Goal: Task Accomplishment & Management: Use online tool/utility

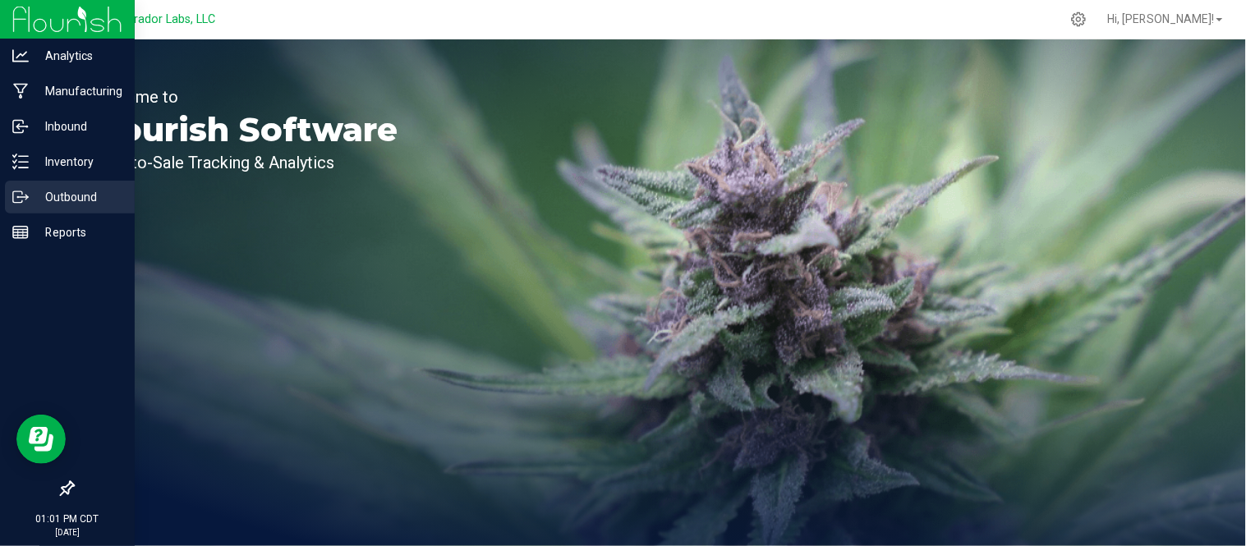
click at [37, 194] on p "Outbound" at bounding box center [78, 197] width 99 height 20
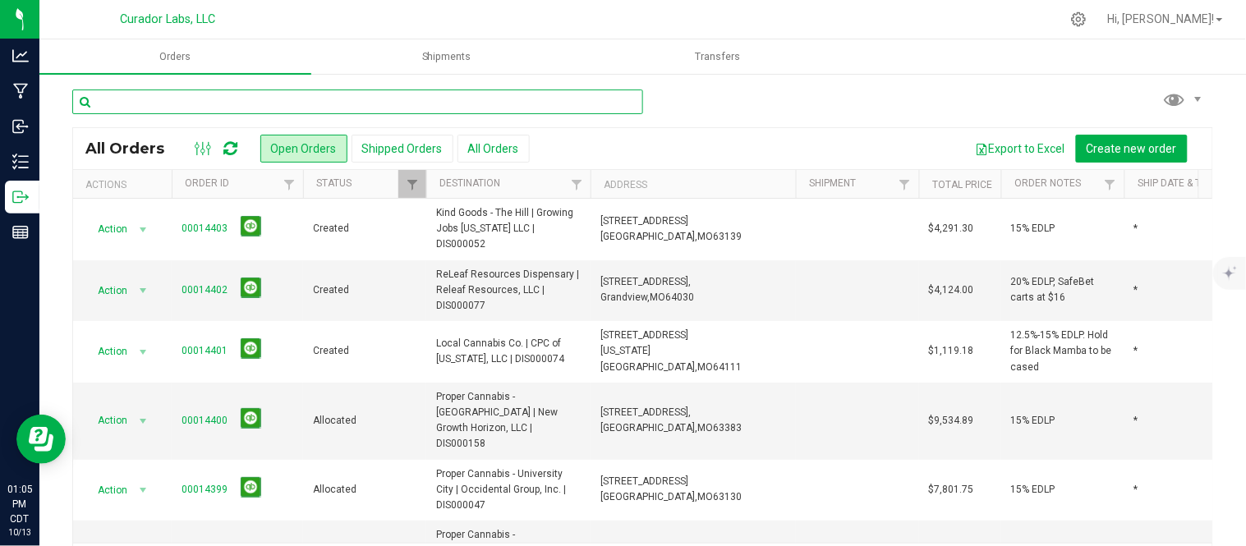
click at [223, 96] on input "text" at bounding box center [357, 102] width 571 height 25
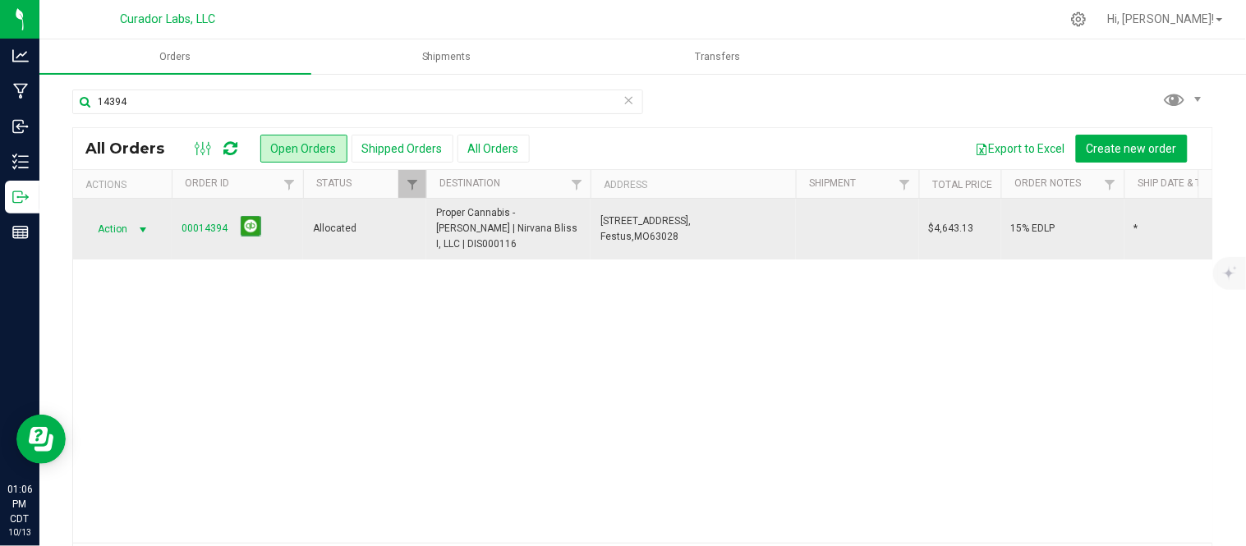
click at [134, 223] on span "select" at bounding box center [143, 229] width 24 height 23
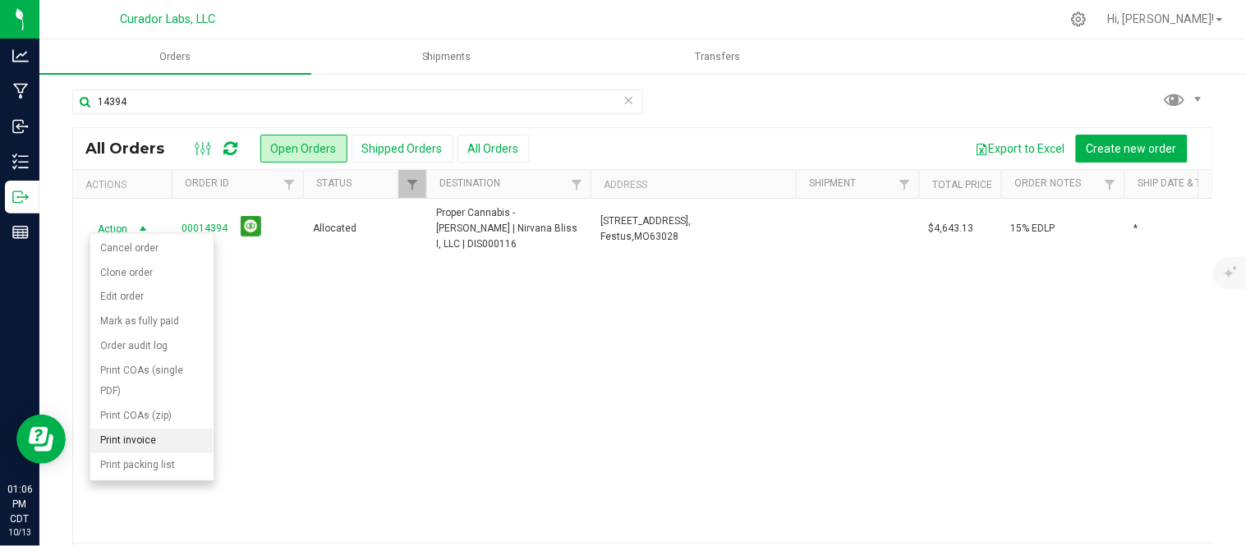
click at [145, 447] on li "Print invoice" at bounding box center [151, 441] width 123 height 25
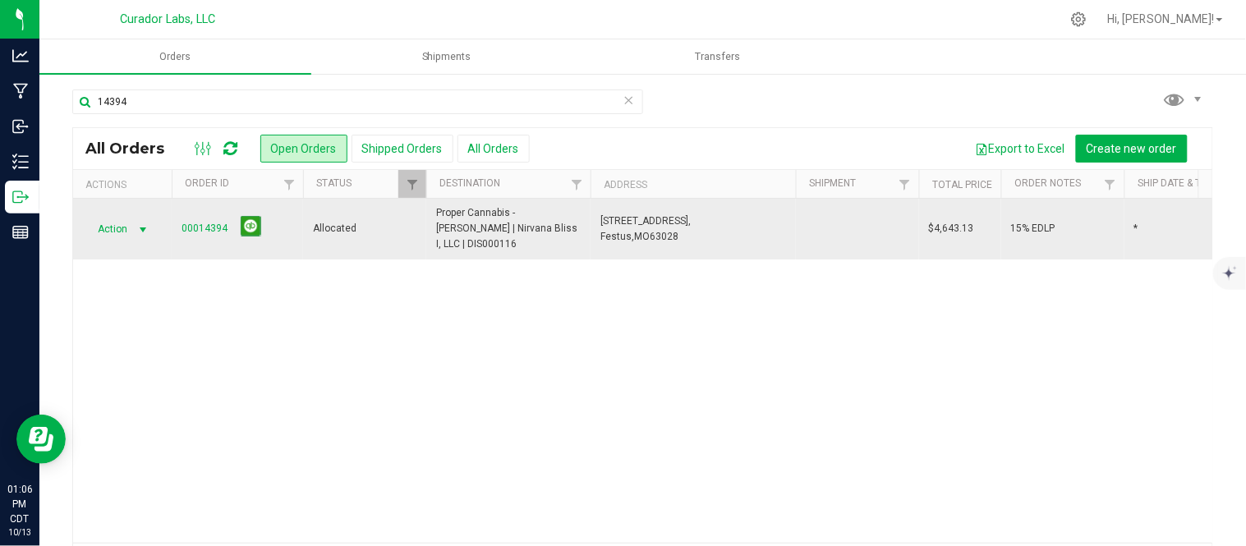
click at [134, 218] on span "select" at bounding box center [143, 229] width 24 height 23
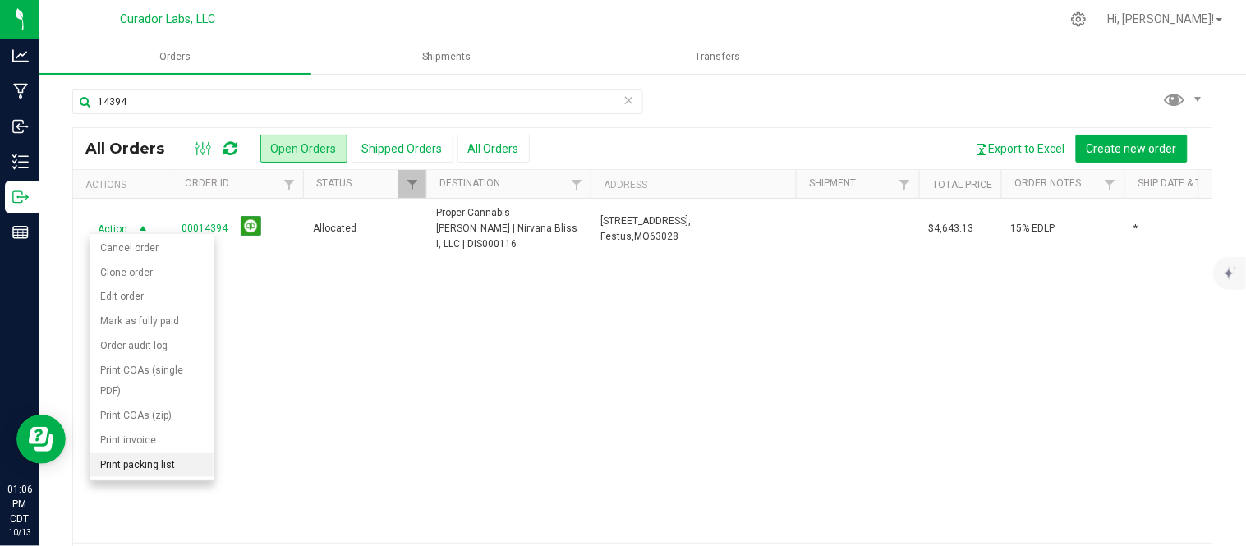
click at [140, 464] on li "Print packing list" at bounding box center [151, 465] width 123 height 25
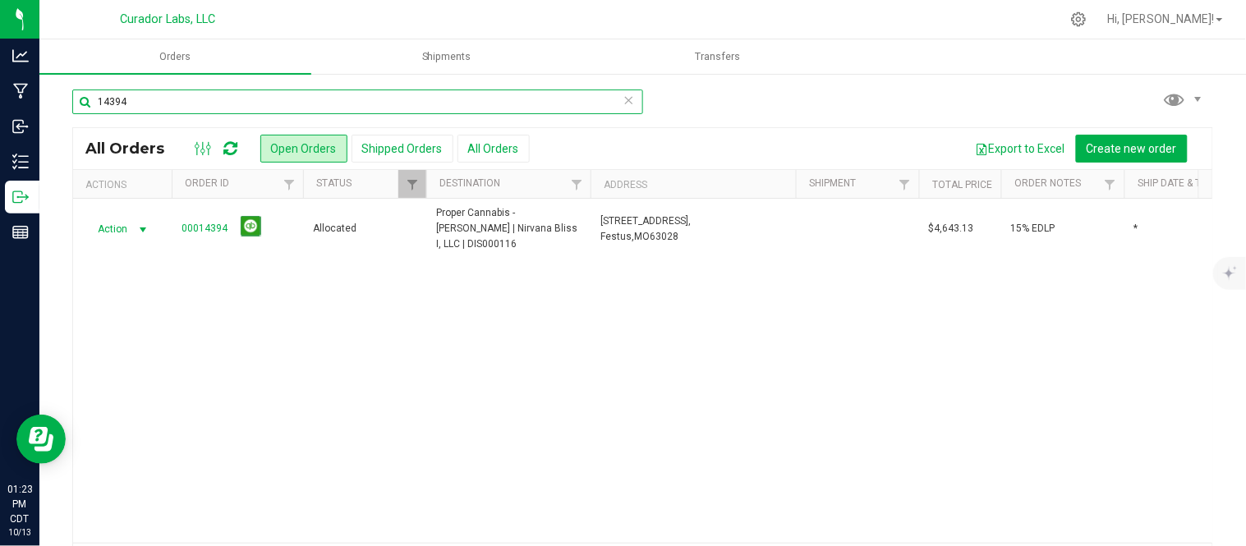
click at [195, 96] on input "14394" at bounding box center [357, 102] width 571 height 25
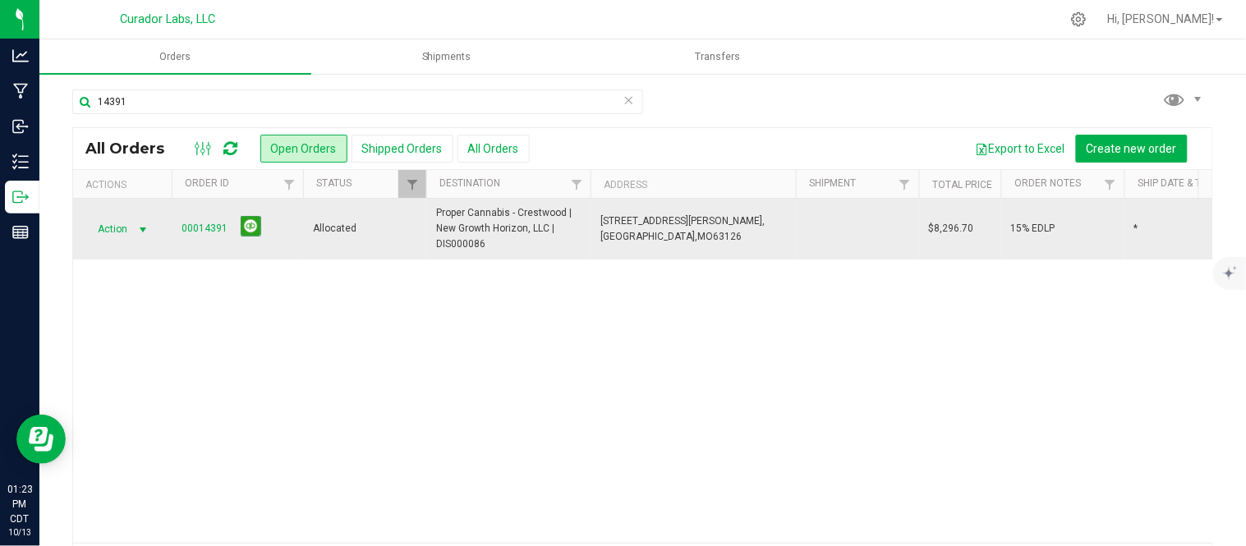
click at [117, 231] on span "Action" at bounding box center [112, 229] width 44 height 23
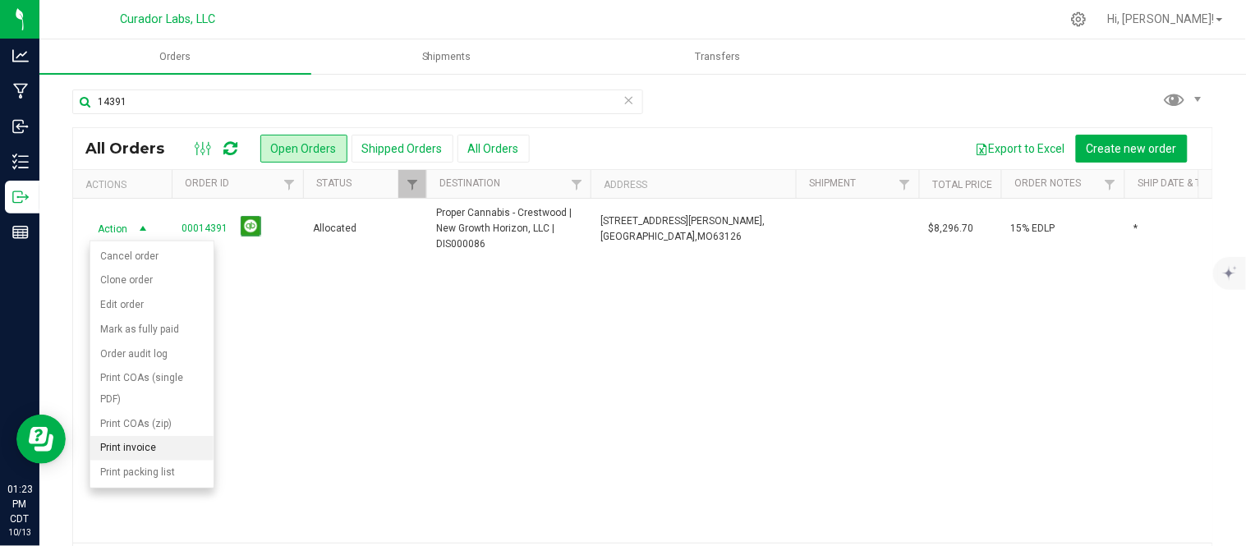
click at [145, 449] on li "Print invoice" at bounding box center [151, 448] width 123 height 25
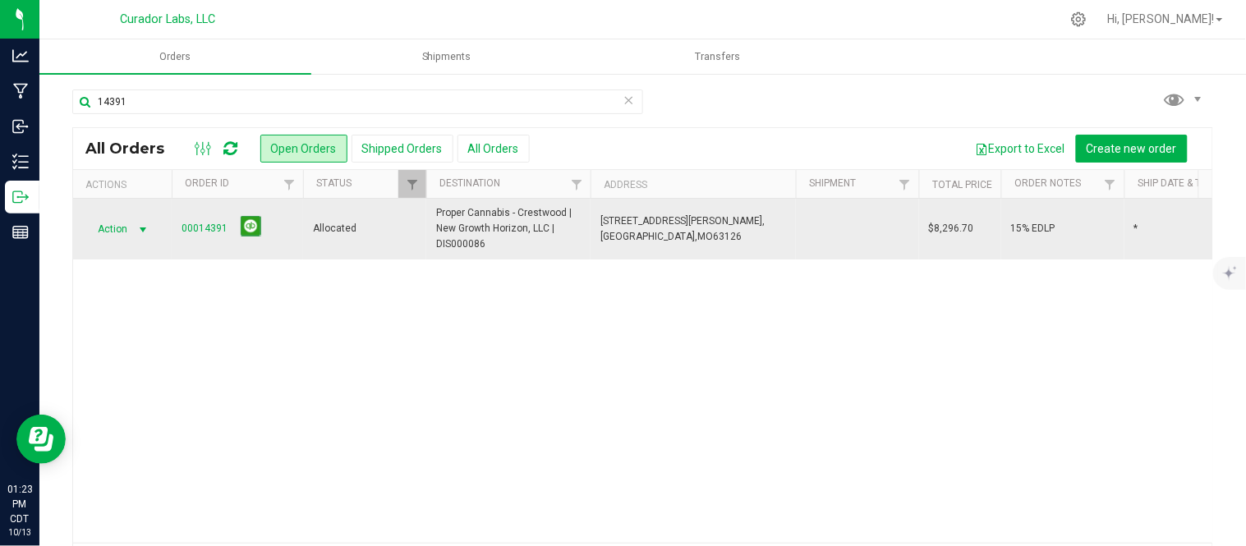
click at [143, 233] on span "select" at bounding box center [142, 229] width 13 height 13
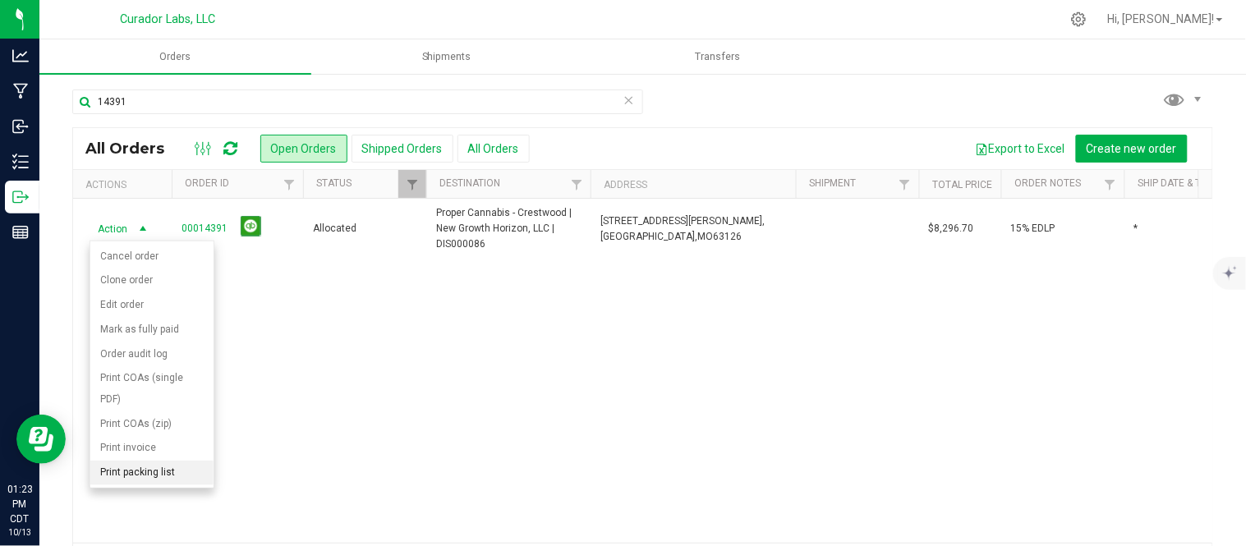
click at [158, 470] on li "Print packing list" at bounding box center [151, 473] width 123 height 25
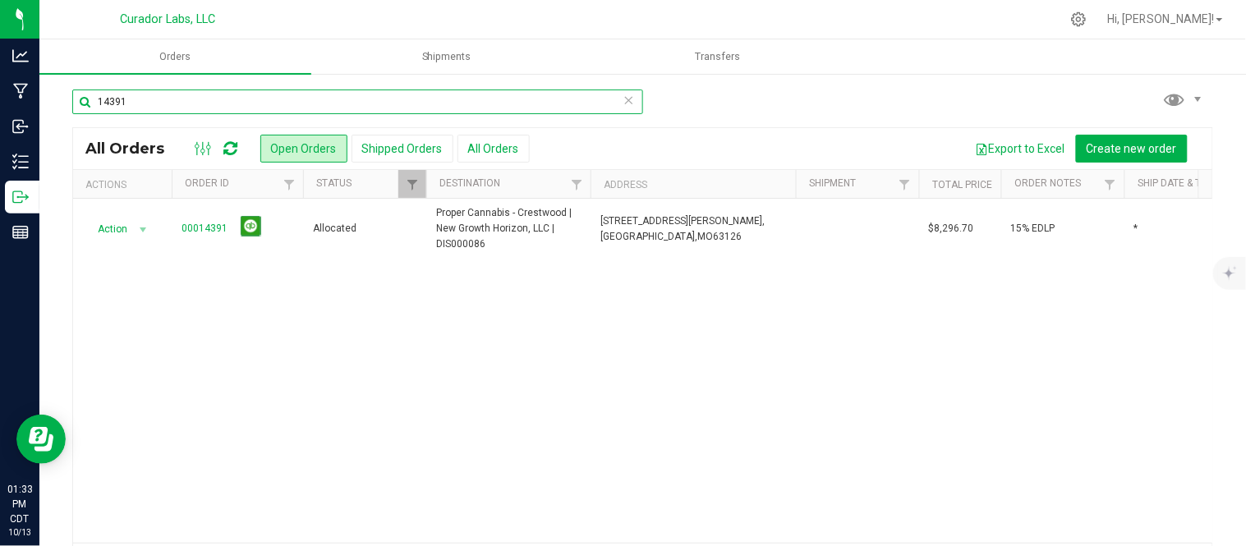
click at [200, 107] on input "14391" at bounding box center [357, 102] width 571 height 25
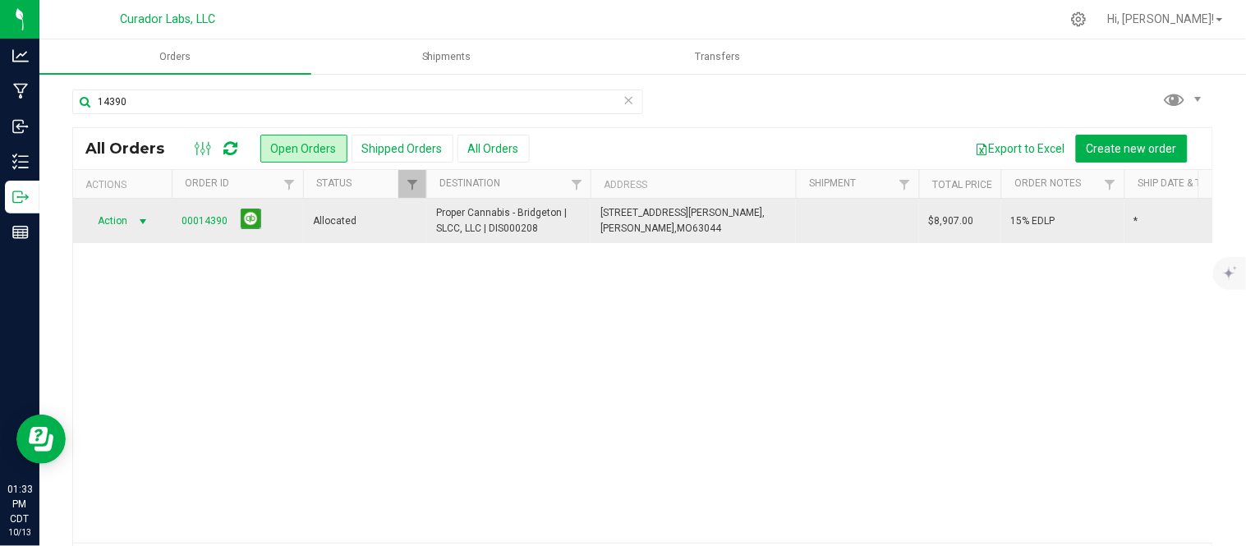
click at [110, 223] on span "Action" at bounding box center [112, 220] width 44 height 23
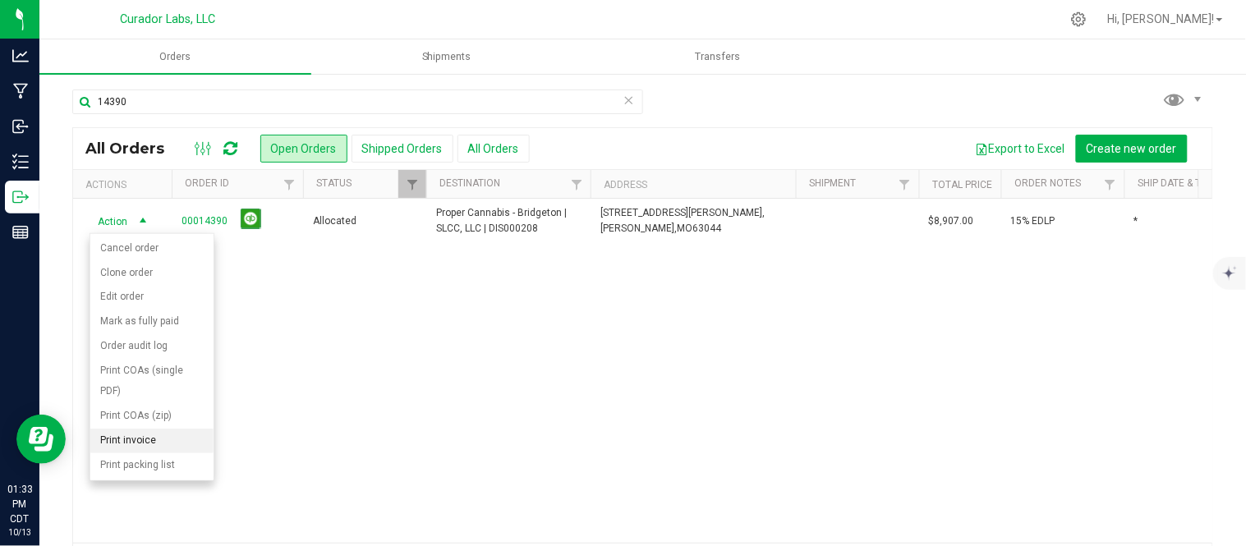
click at [159, 439] on li "Print invoice" at bounding box center [151, 441] width 123 height 25
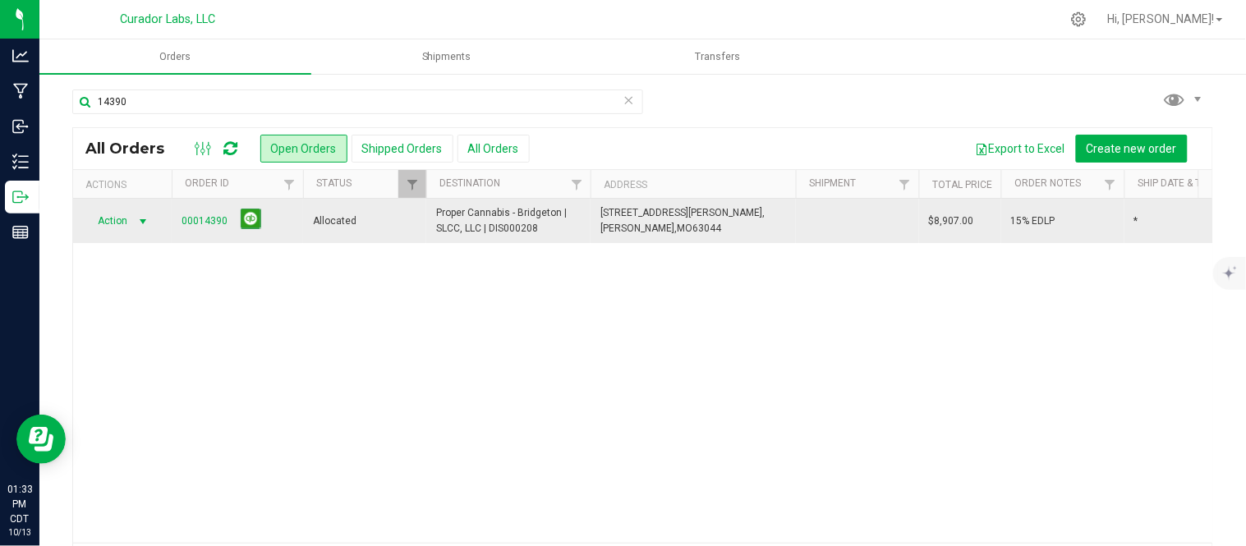
click at [112, 223] on span "Action" at bounding box center [112, 220] width 44 height 23
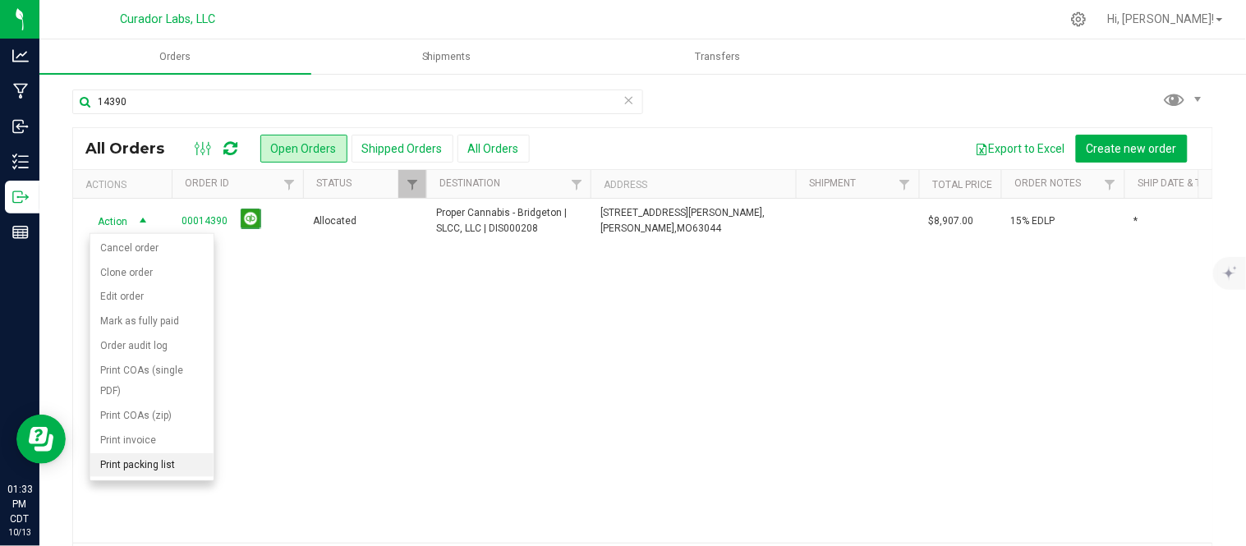
click at [156, 472] on li "Print packing list" at bounding box center [151, 465] width 123 height 25
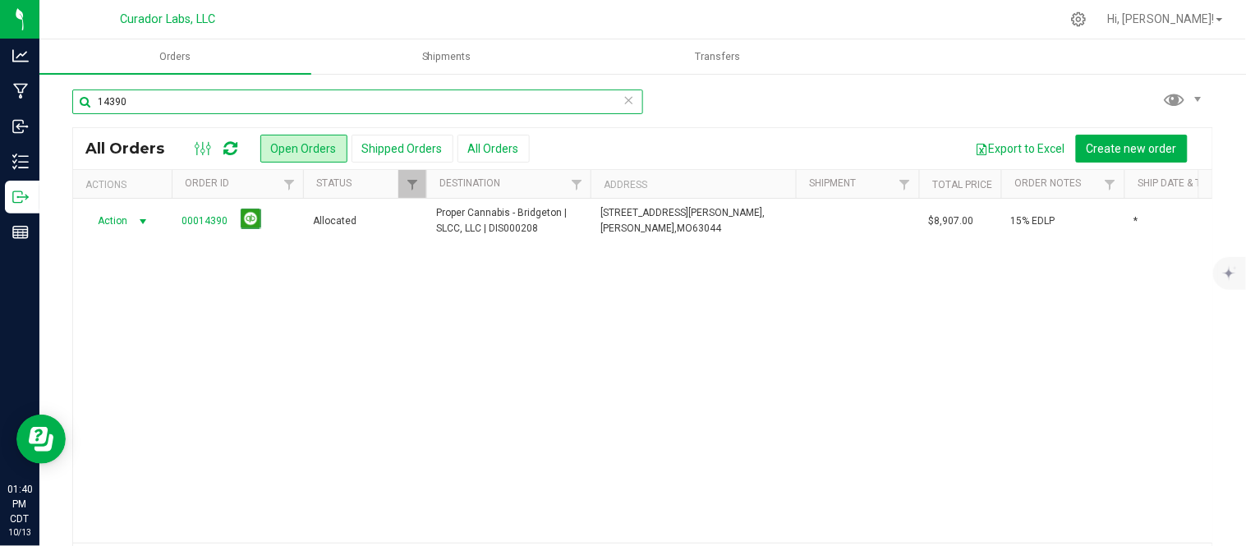
click at [192, 109] on input "14390" at bounding box center [357, 102] width 571 height 25
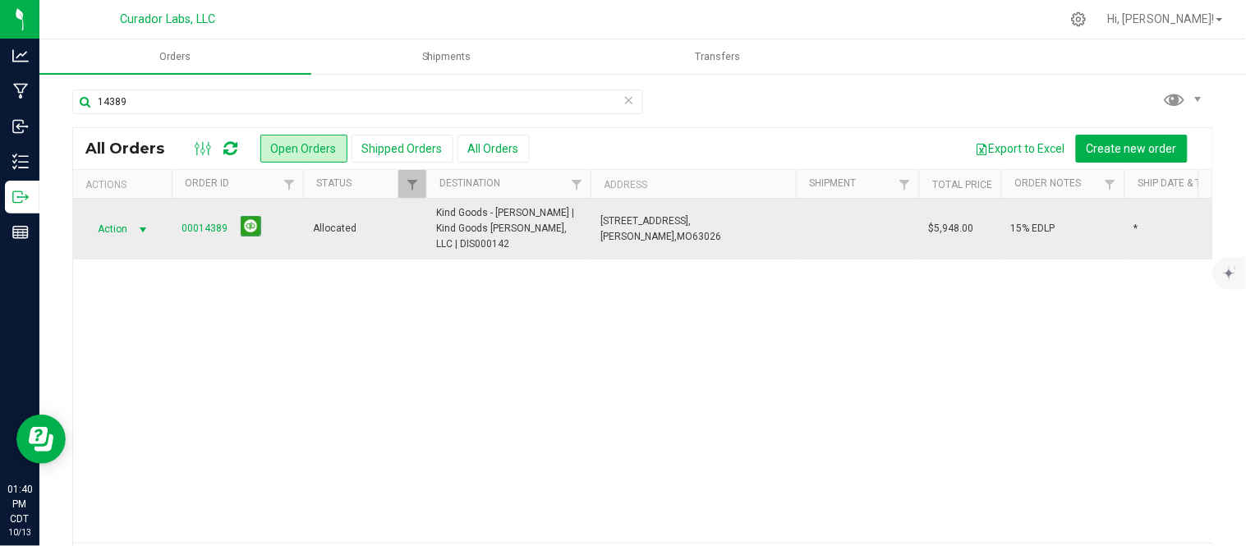
click at [116, 219] on span "Action" at bounding box center [112, 229] width 44 height 23
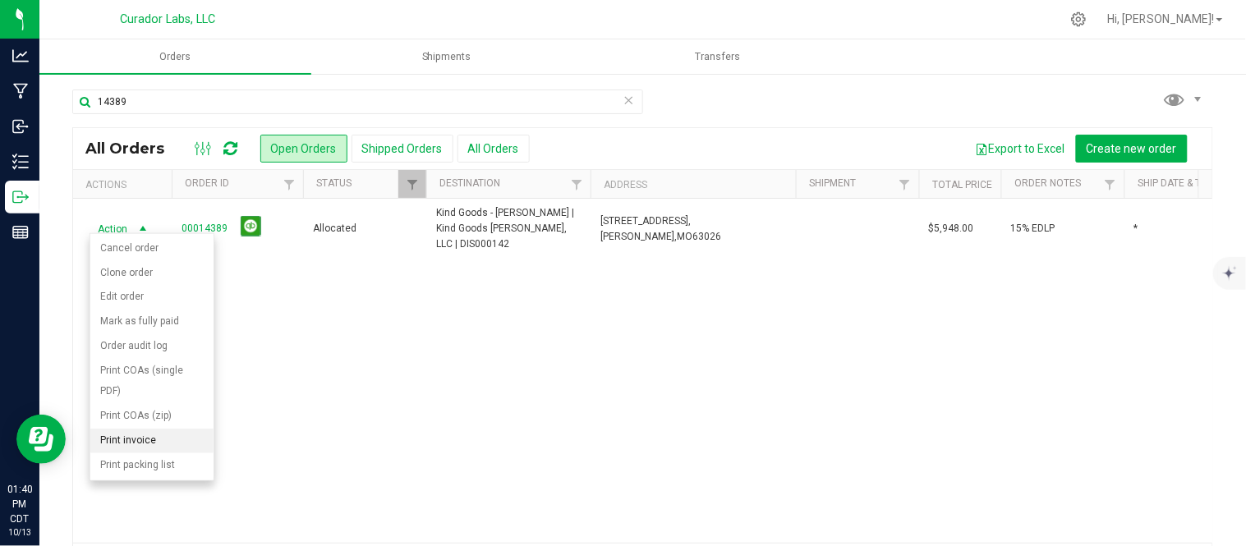
click at [136, 445] on li "Print invoice" at bounding box center [151, 441] width 123 height 25
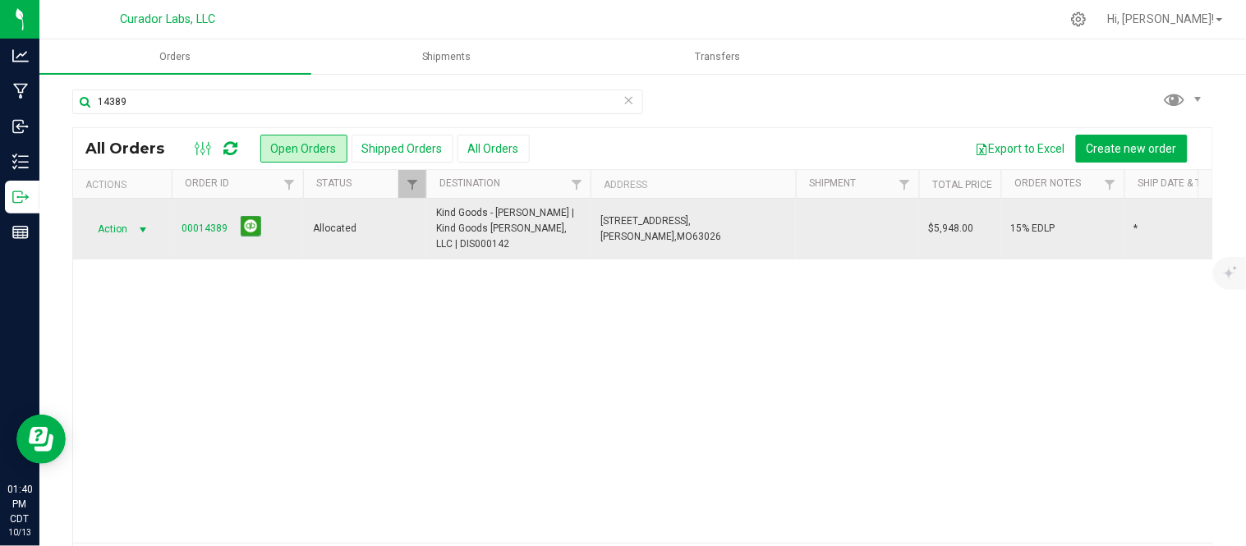
click at [135, 223] on span "select" at bounding box center [143, 229] width 24 height 23
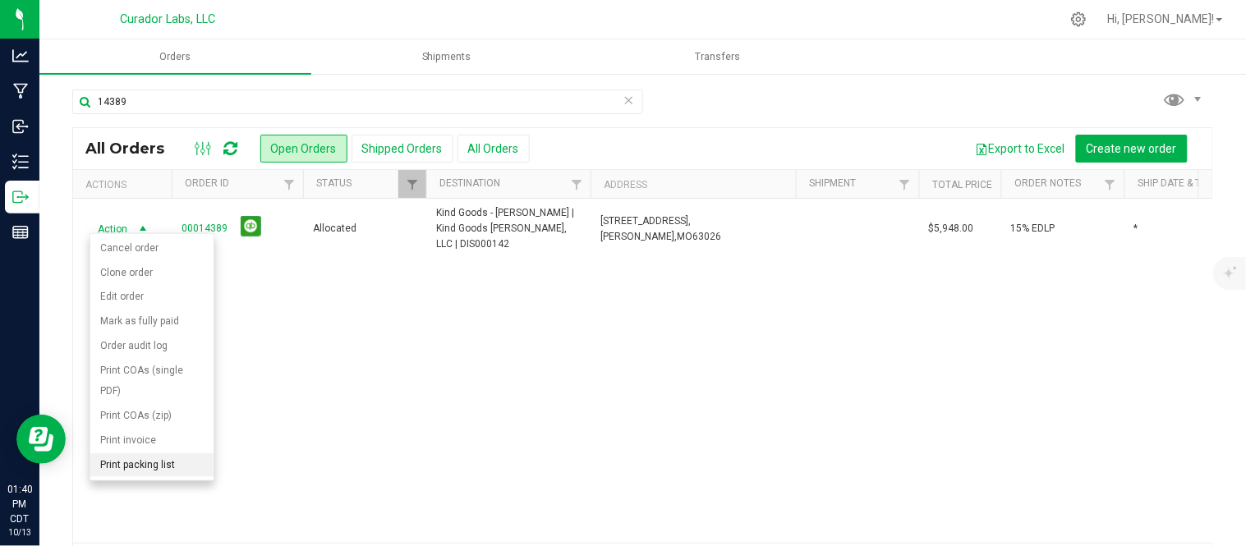
click at [159, 468] on li "Print packing list" at bounding box center [151, 465] width 123 height 25
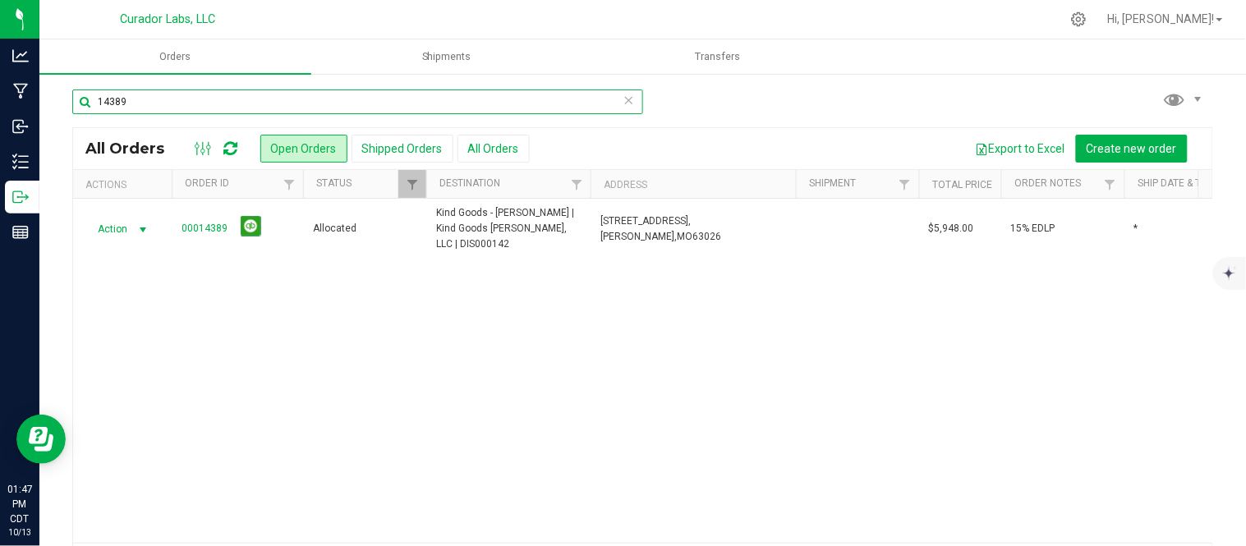
click at [183, 112] on input "14389" at bounding box center [357, 102] width 571 height 25
type input "14388"
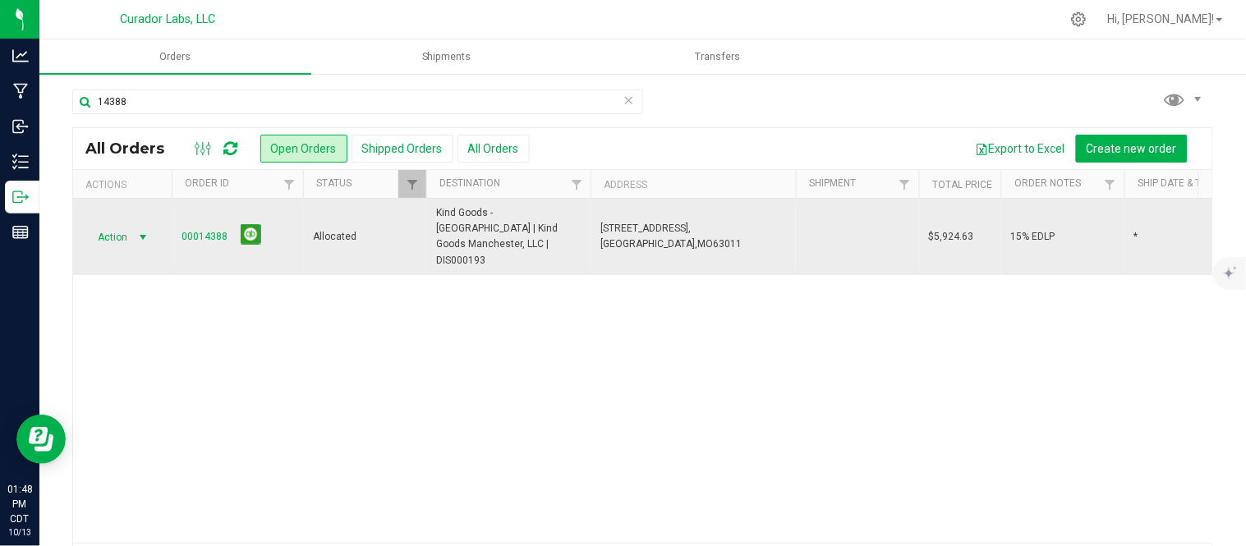
click at [117, 232] on span "Action" at bounding box center [112, 236] width 44 height 23
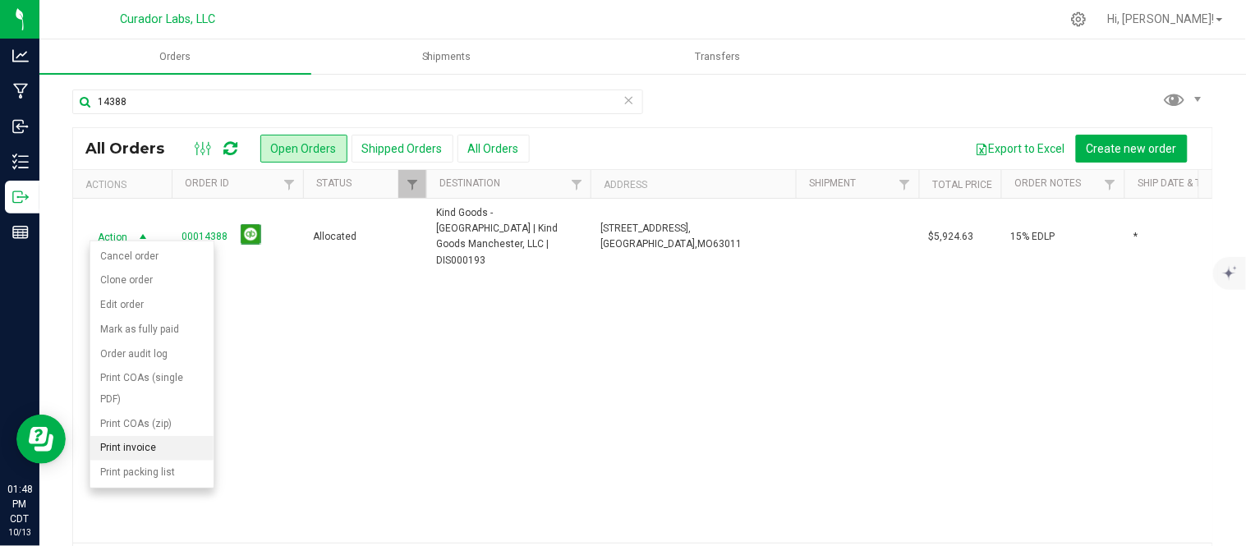
click at [164, 453] on li "Print invoice" at bounding box center [151, 448] width 123 height 25
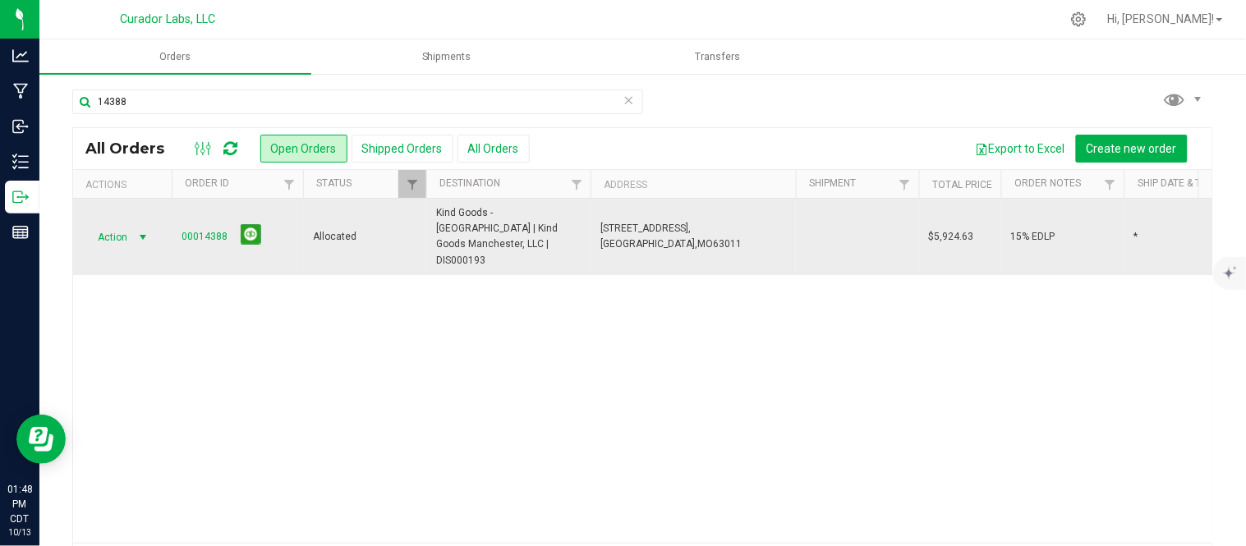
click at [105, 230] on span "Action" at bounding box center [112, 236] width 44 height 23
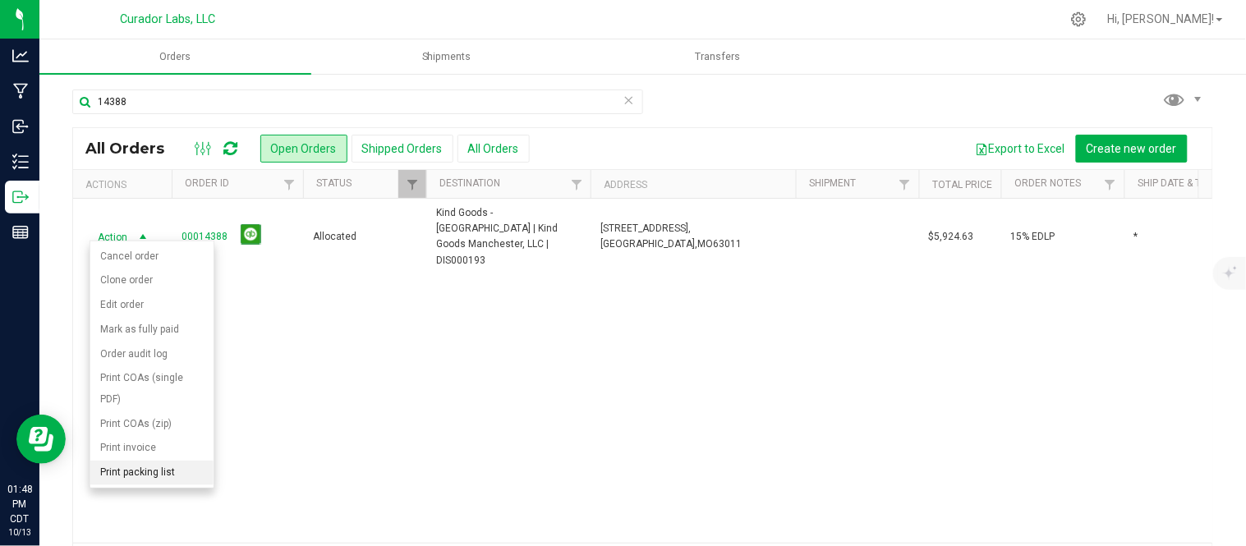
click at [141, 477] on li "Print packing list" at bounding box center [151, 473] width 123 height 25
